Goal: Check status: Check status

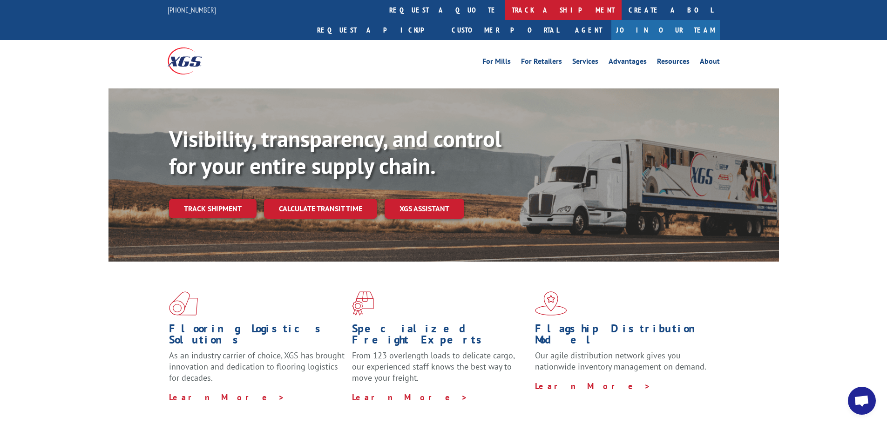
click at [505, 13] on link "track a shipment" at bounding box center [563, 10] width 117 height 20
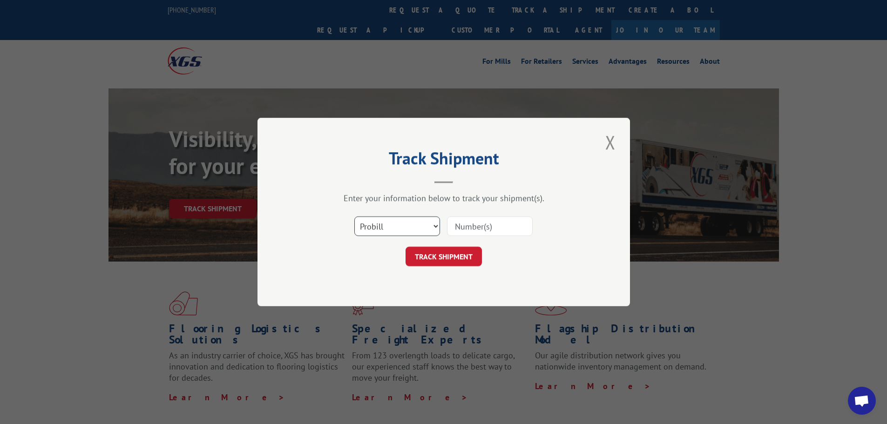
click at [400, 223] on select "Select category... Probill BOL PO" at bounding box center [397, 227] width 86 height 20
select select "bol"
click at [354, 217] on select "Select category... Probill BOL PO" at bounding box center [397, 227] width 86 height 20
click at [469, 229] on input at bounding box center [490, 227] width 86 height 20
paste input "5961247"
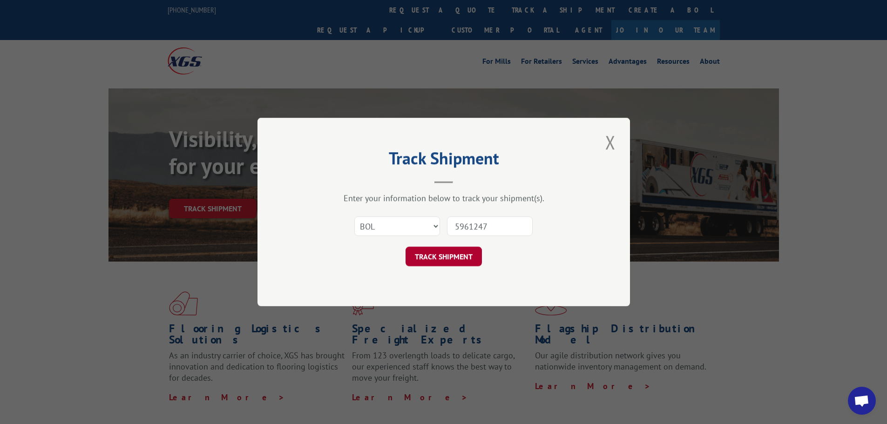
type input "5961247"
click at [432, 259] on button "TRACK SHIPMENT" at bounding box center [444, 257] width 76 height 20
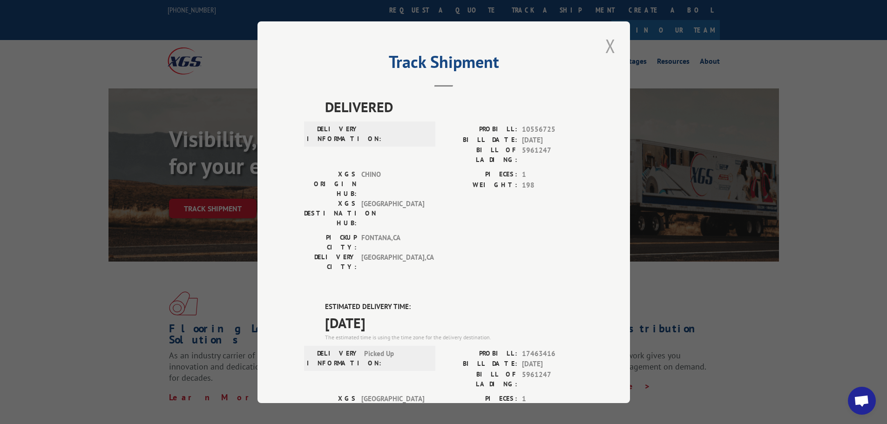
click at [609, 45] on button "Close modal" at bounding box center [611, 46] width 16 height 26
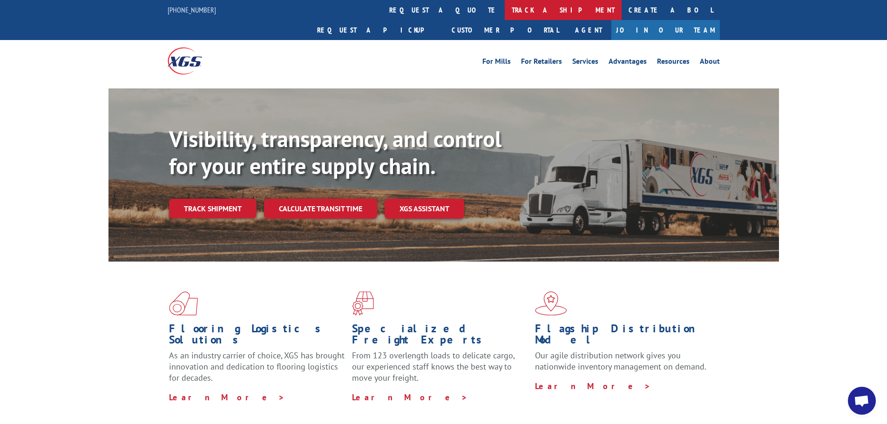
click at [505, 17] on link "track a shipment" at bounding box center [563, 10] width 117 height 20
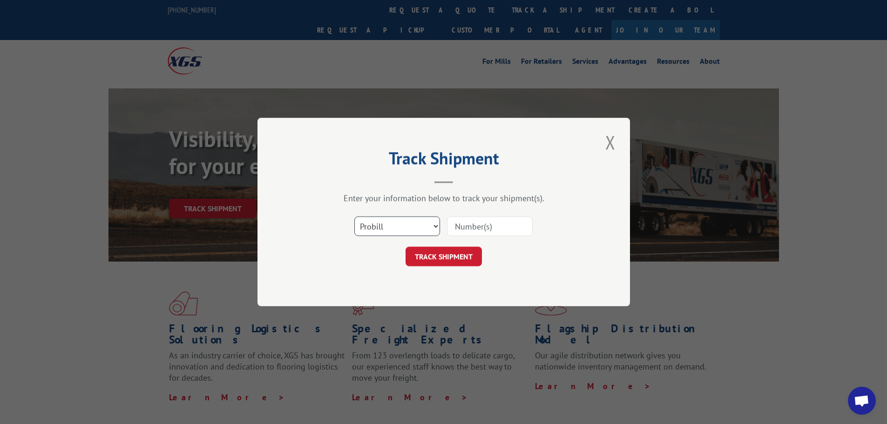
drag, startPoint x: 416, startPoint y: 228, endPoint x: 408, endPoint y: 229, distance: 8.0
click at [416, 228] on select "Select category... Probill BOL PO" at bounding box center [397, 227] width 86 height 20
select select "bol"
click at [354, 217] on select "Select category... Probill BOL PO" at bounding box center [397, 227] width 86 height 20
click at [461, 224] on input at bounding box center [490, 227] width 86 height 20
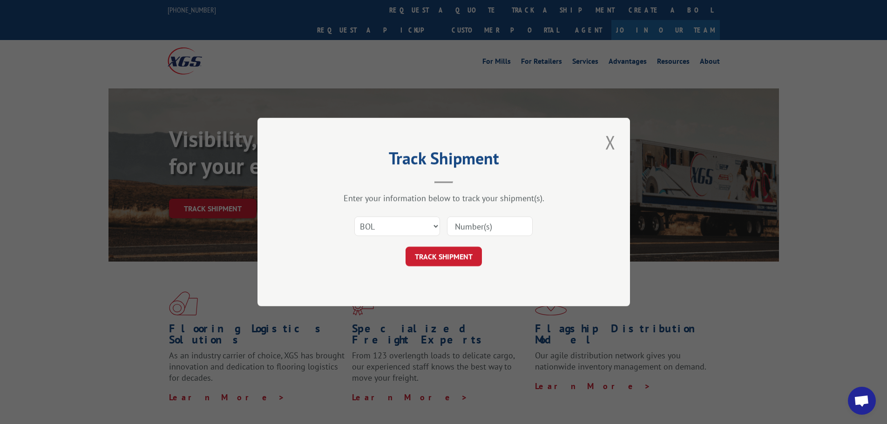
paste input "5961247"
type input "5961247"
click at [438, 255] on button "TRACK SHIPMENT" at bounding box center [444, 257] width 76 height 20
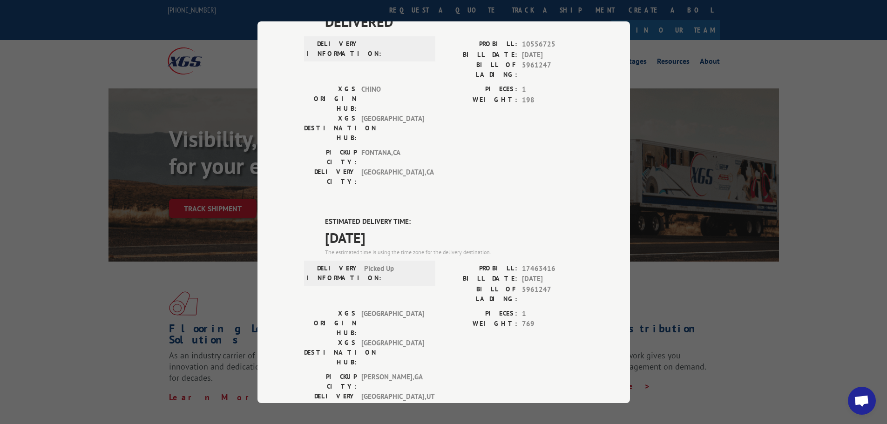
scroll to position [140, 0]
